Goal: Task Accomplishment & Management: Manage account settings

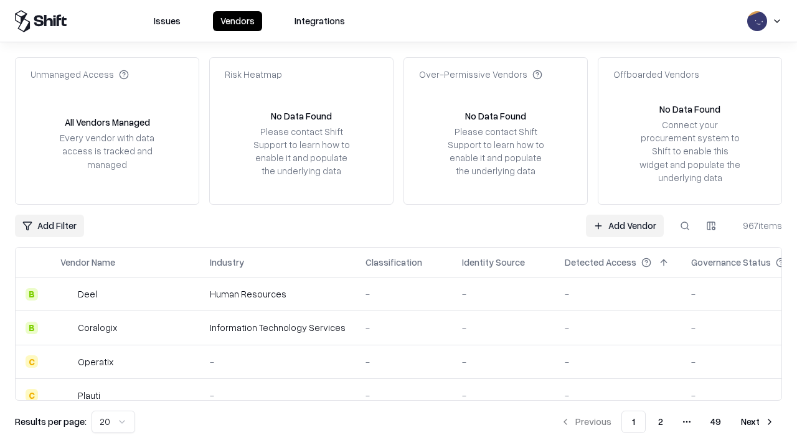
click at [624, 225] on link "Add Vendor" at bounding box center [625, 226] width 78 height 22
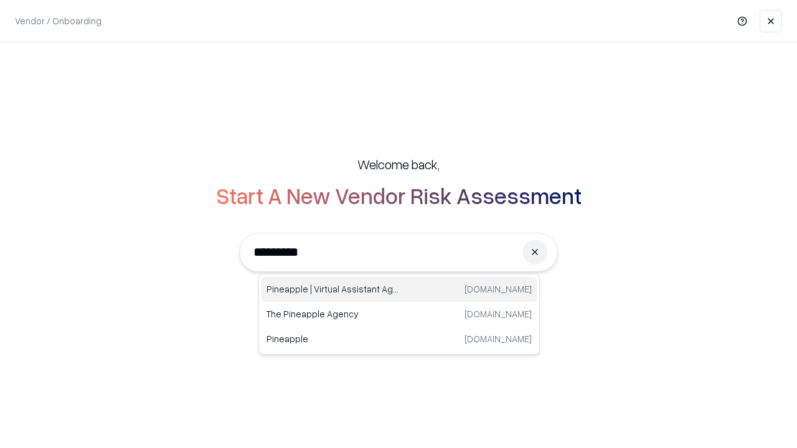
click at [399, 290] on div "Pineapple | Virtual Assistant Agency [DOMAIN_NAME]" at bounding box center [398, 289] width 275 height 25
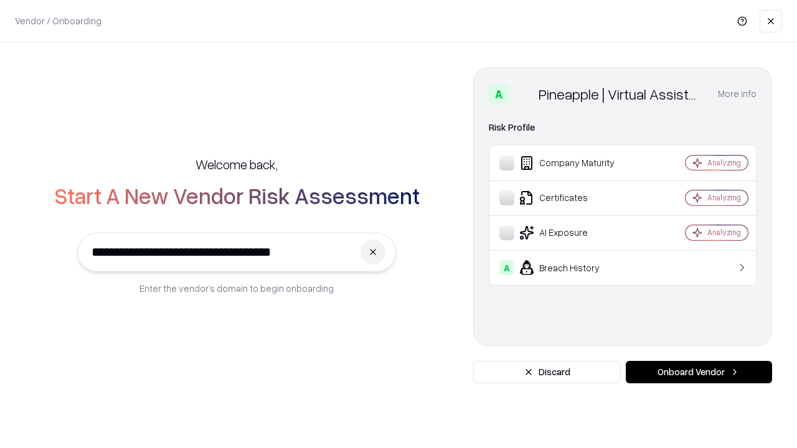
type input "**********"
click at [699, 372] on button "Onboard Vendor" at bounding box center [699, 372] width 146 height 22
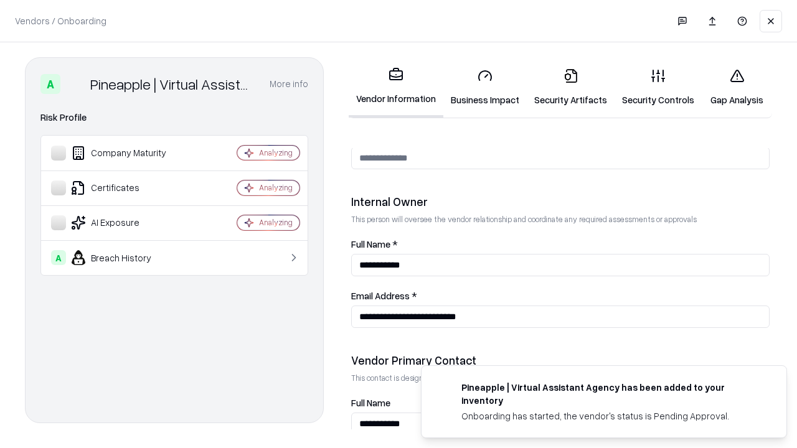
scroll to position [645, 0]
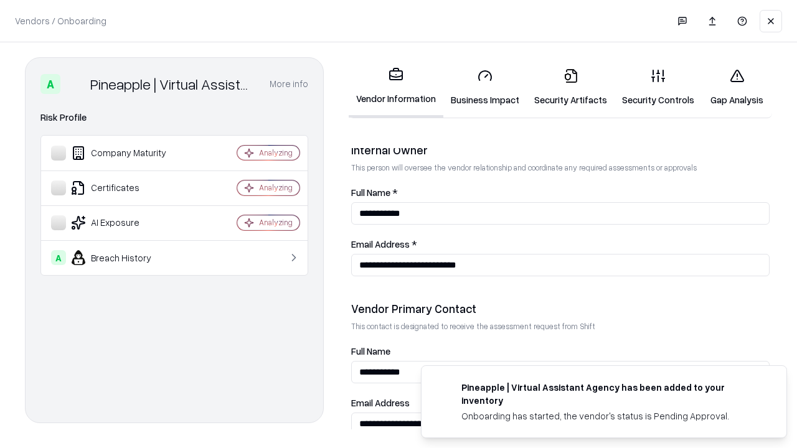
click at [570, 87] on link "Security Artifacts" at bounding box center [571, 88] width 88 height 58
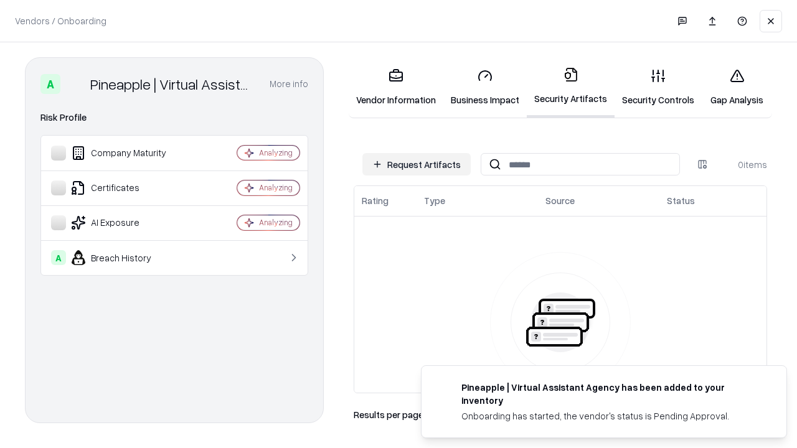
click at [417, 164] on button "Request Artifacts" at bounding box center [416, 164] width 108 height 22
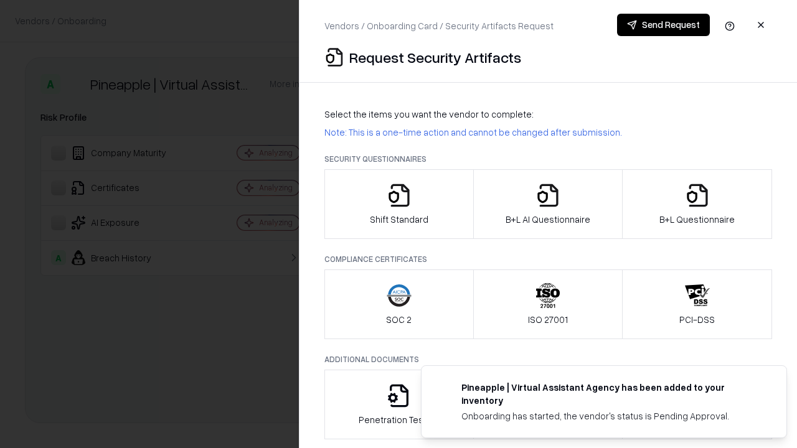
click at [697, 204] on icon "button" at bounding box center [697, 195] width 25 height 25
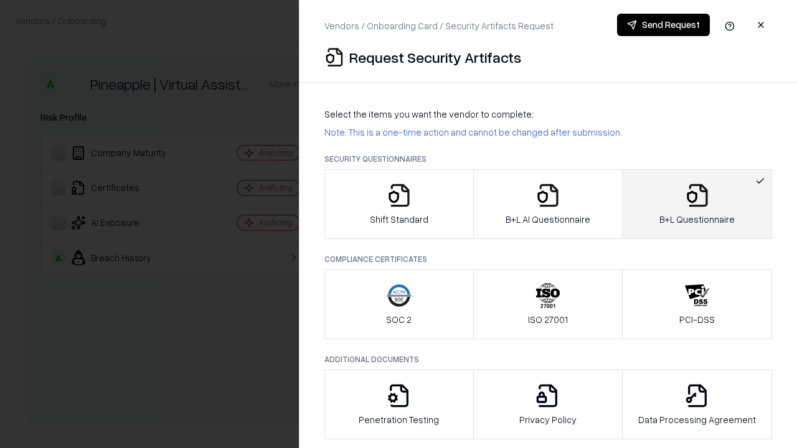
click at [547, 204] on icon "button" at bounding box center [547, 195] width 25 height 25
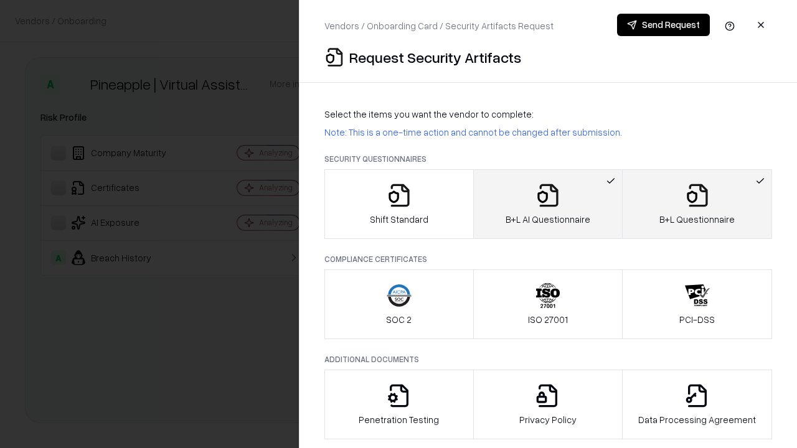
click at [663, 25] on button "Send Request" at bounding box center [663, 25] width 93 height 22
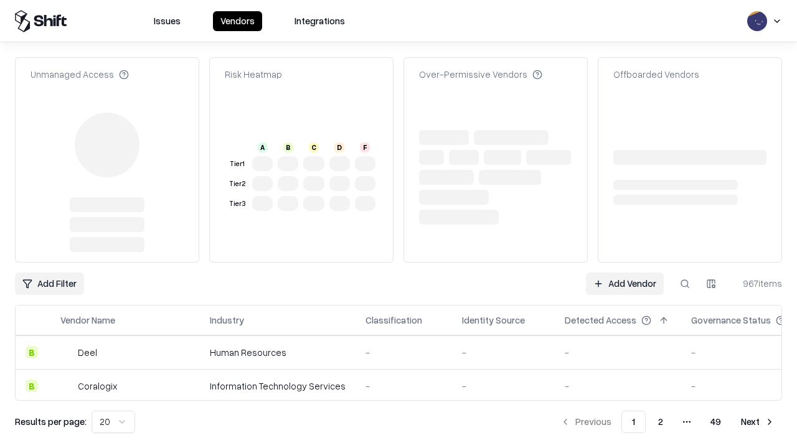
click at [624, 273] on link "Add Vendor" at bounding box center [625, 284] width 78 height 22
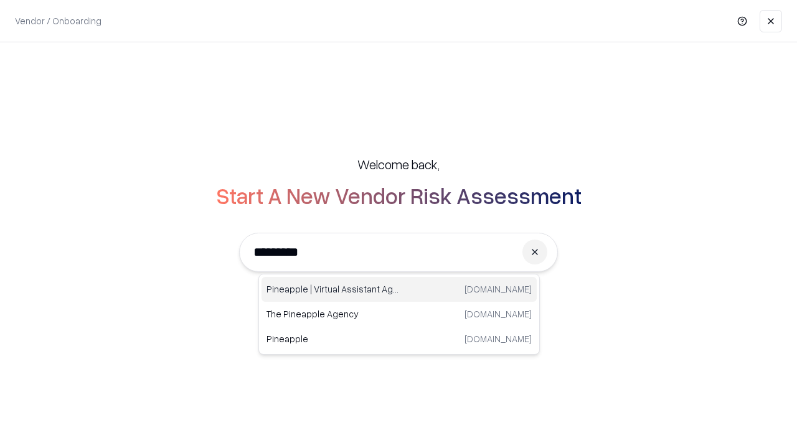
click at [399, 290] on div "Pineapple | Virtual Assistant Agency [DOMAIN_NAME]" at bounding box center [398, 289] width 275 height 25
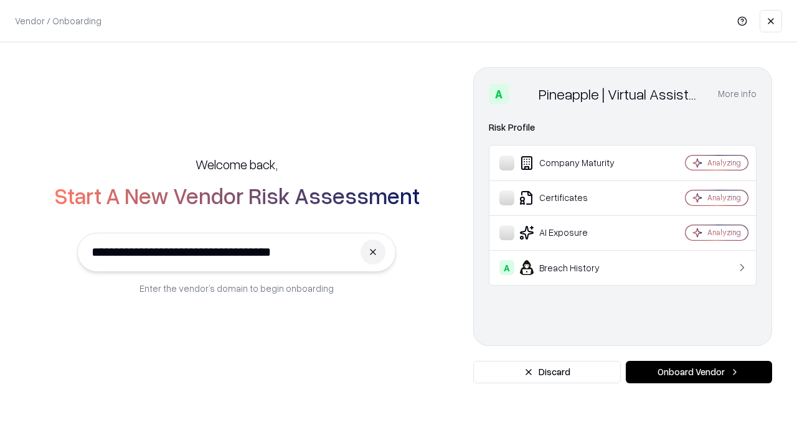
type input "**********"
click at [699, 372] on button "Onboard Vendor" at bounding box center [699, 372] width 146 height 22
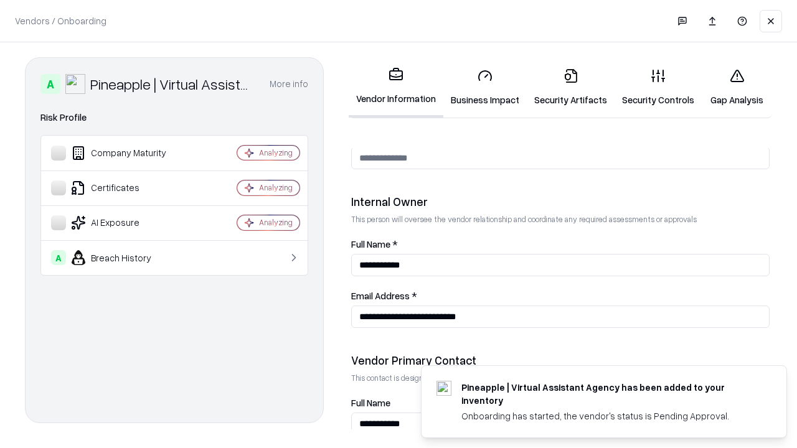
scroll to position [645, 0]
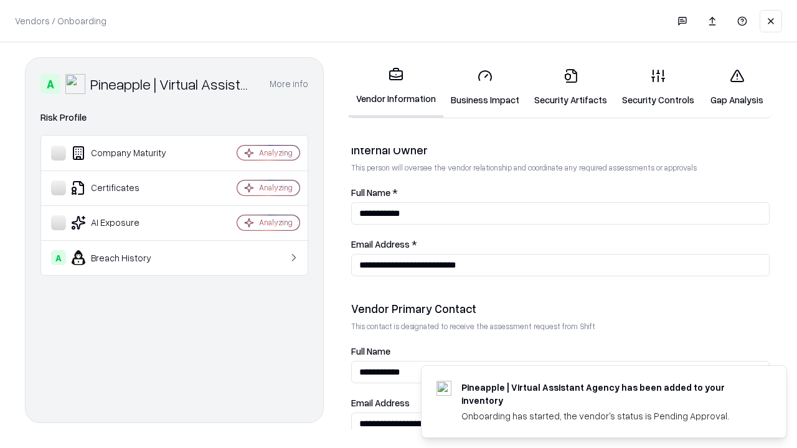
click at [737, 87] on link "Gap Analysis" at bounding box center [737, 88] width 70 height 58
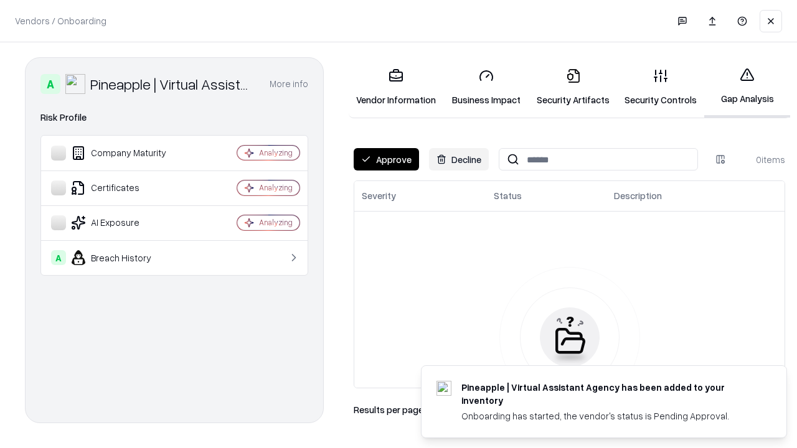
click at [386, 159] on button "Approve" at bounding box center [386, 159] width 65 height 22
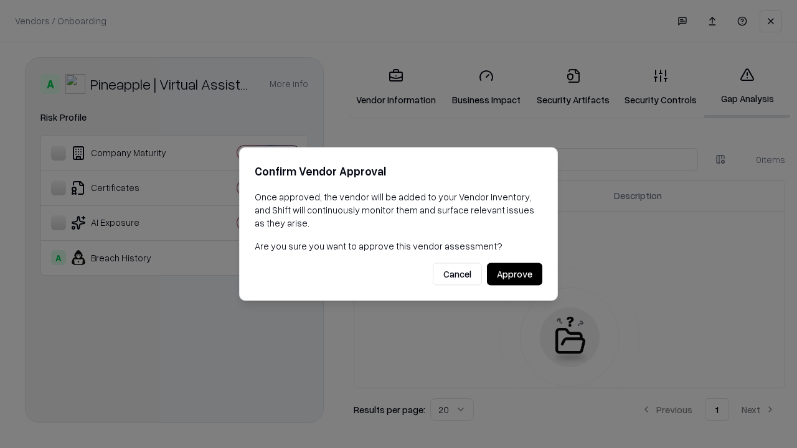
click at [514, 274] on button "Approve" at bounding box center [514, 274] width 55 height 22
